Goal: Information Seeking & Learning: Learn about a topic

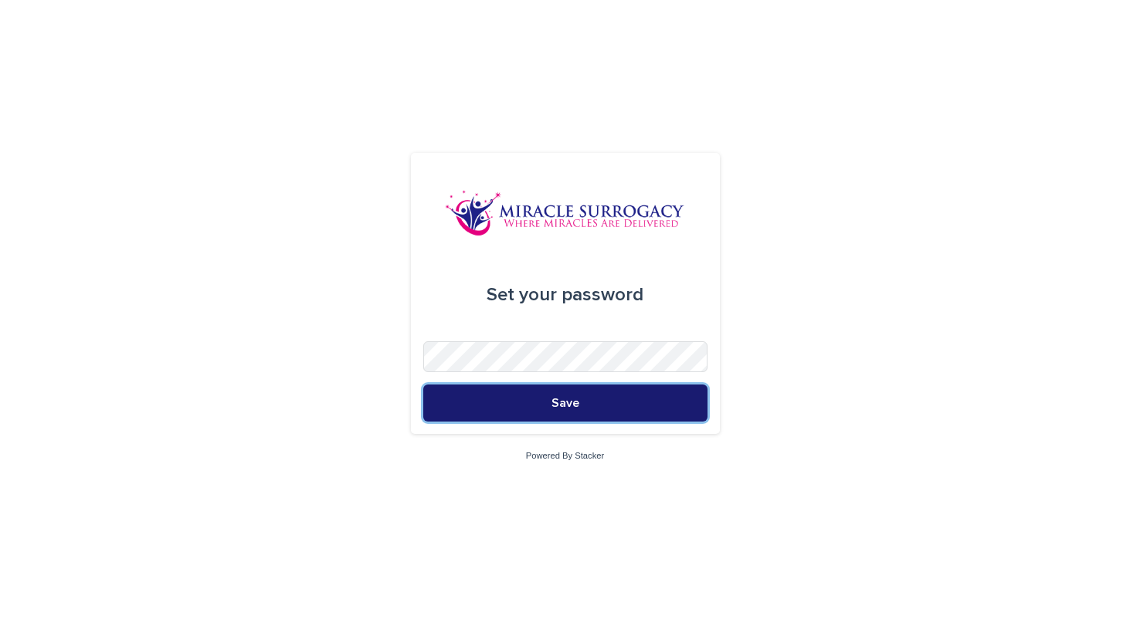
click at [572, 402] on span "Save" at bounding box center [566, 403] width 28 height 12
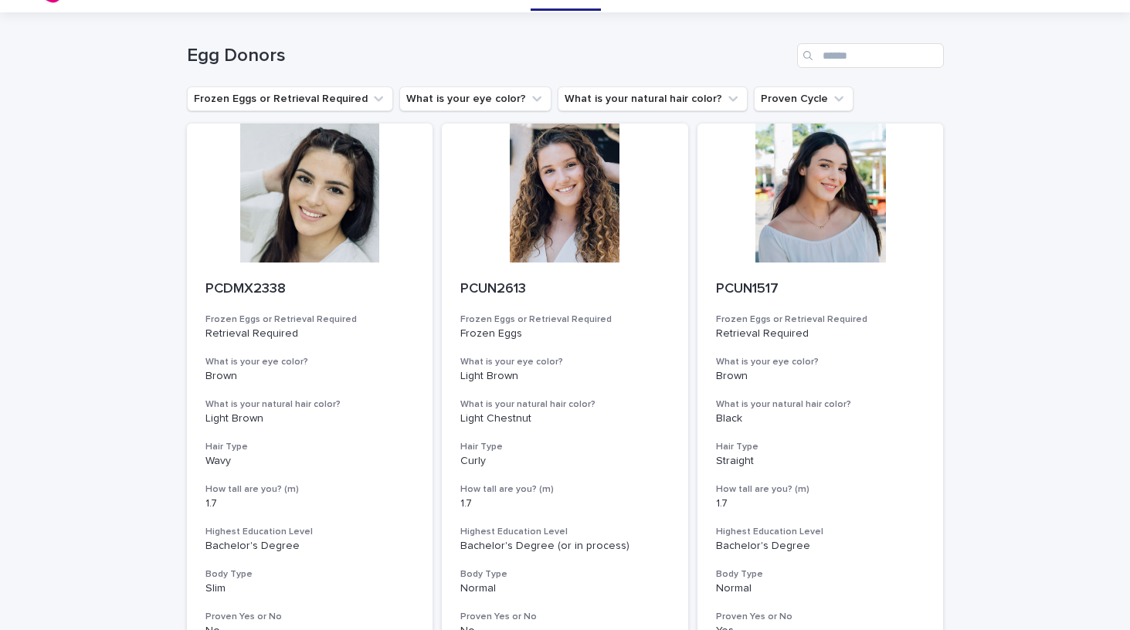
scroll to position [36, 0]
click at [374, 100] on icon "Frozen Eggs or Retrieval Required" at bounding box center [378, 99] width 9 height 5
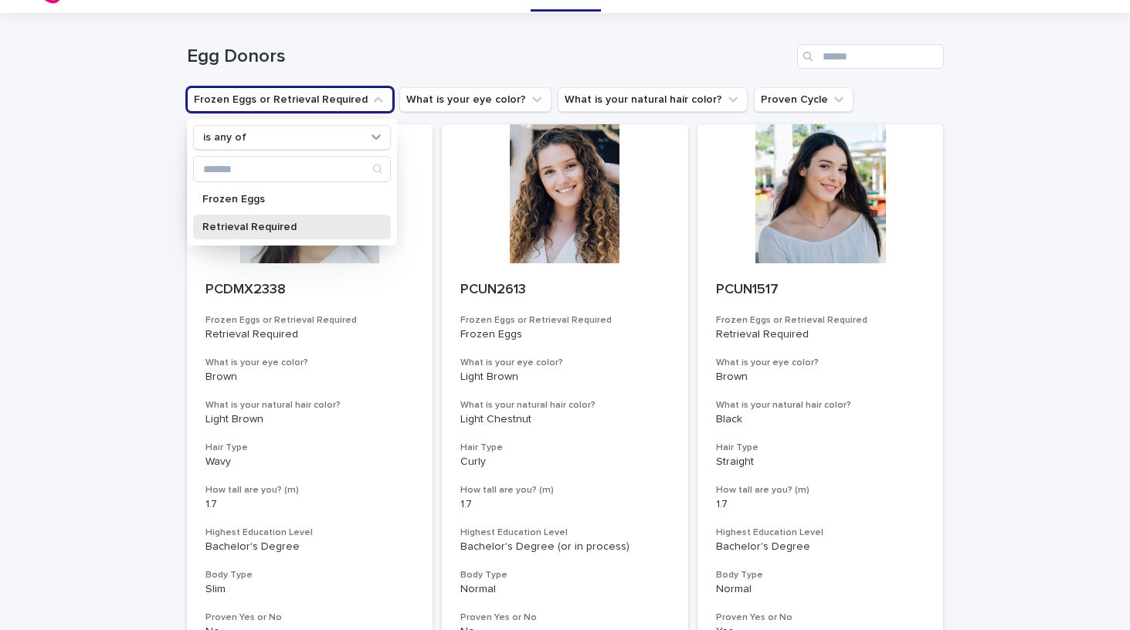
click at [260, 222] on p "Retrieval Required" at bounding box center [284, 227] width 164 height 11
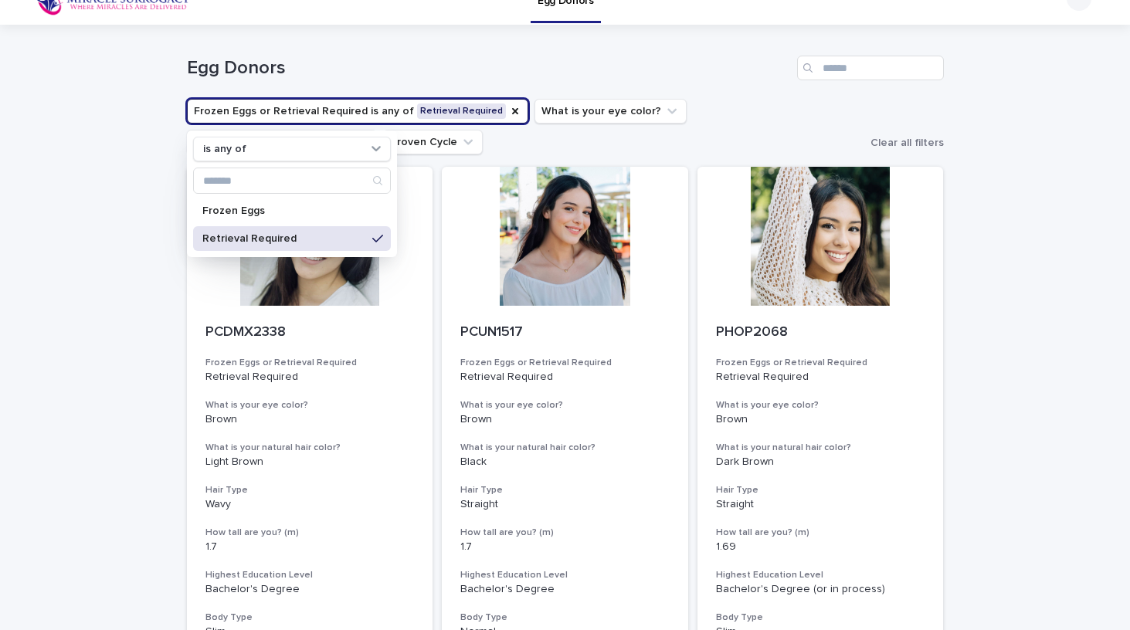
scroll to position [26, 0]
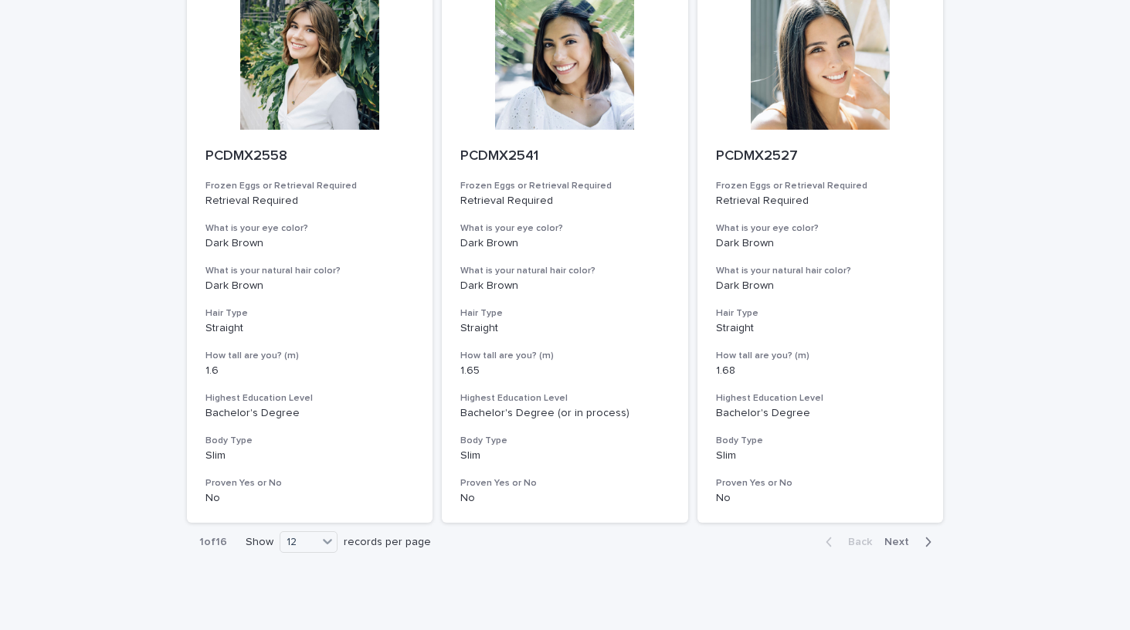
scroll to position [1881, 0]
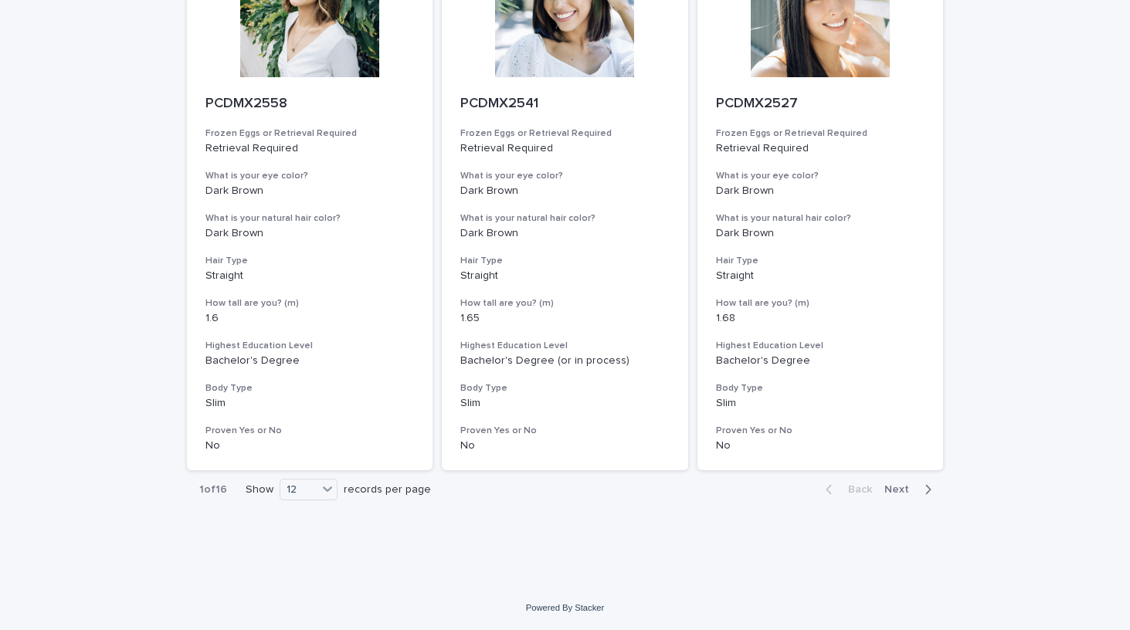
click at [900, 492] on span "Next" at bounding box center [902, 489] width 34 height 11
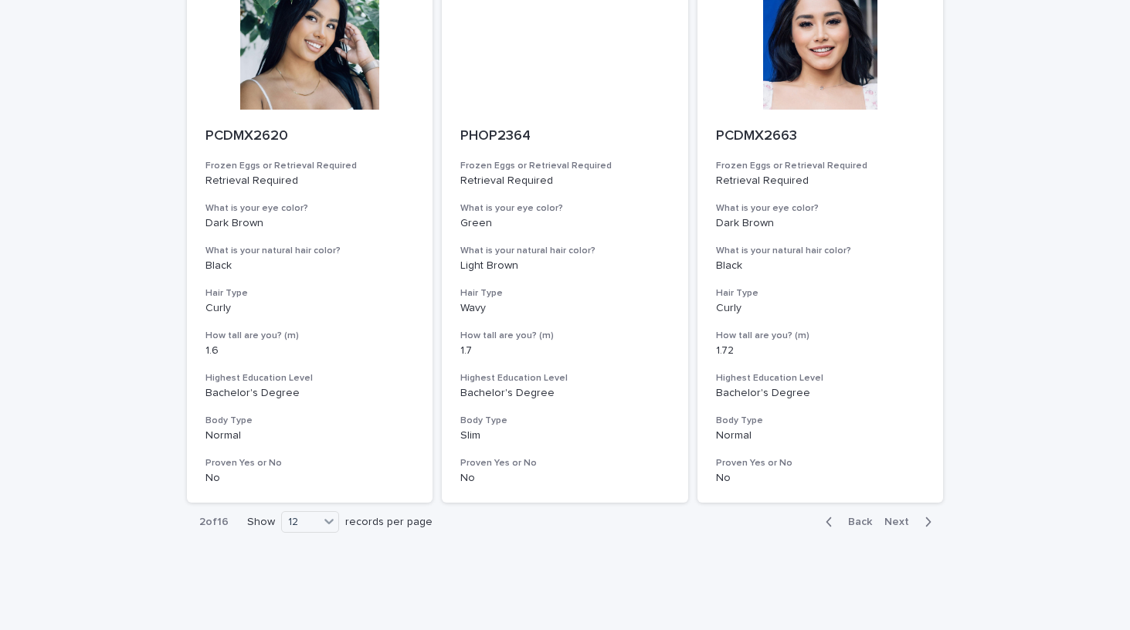
scroll to position [1881, 0]
